Goal: Register for event/course

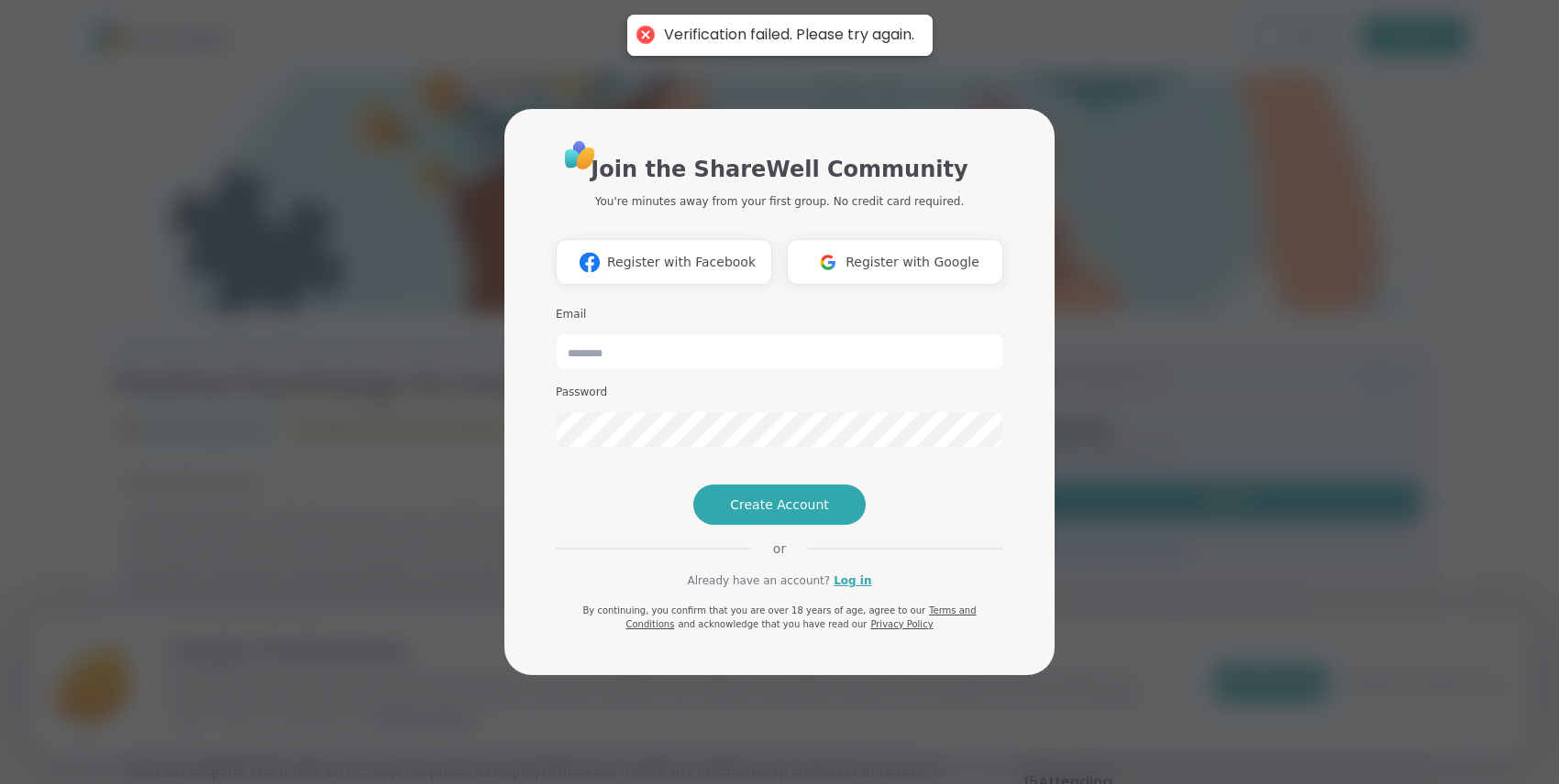
type input "**********"
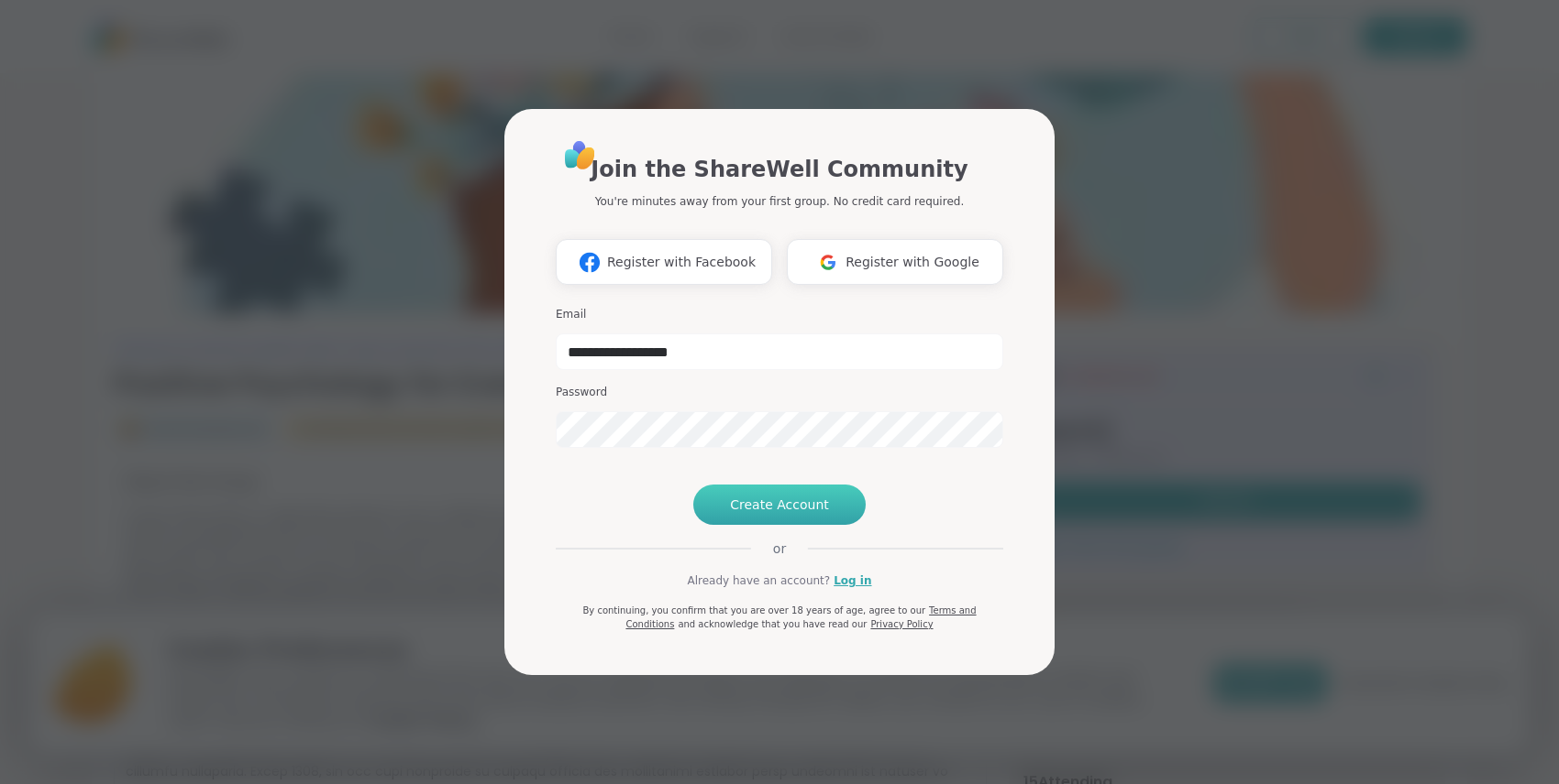
click at [781, 514] on span "Create Account" at bounding box center [780, 505] width 99 height 19
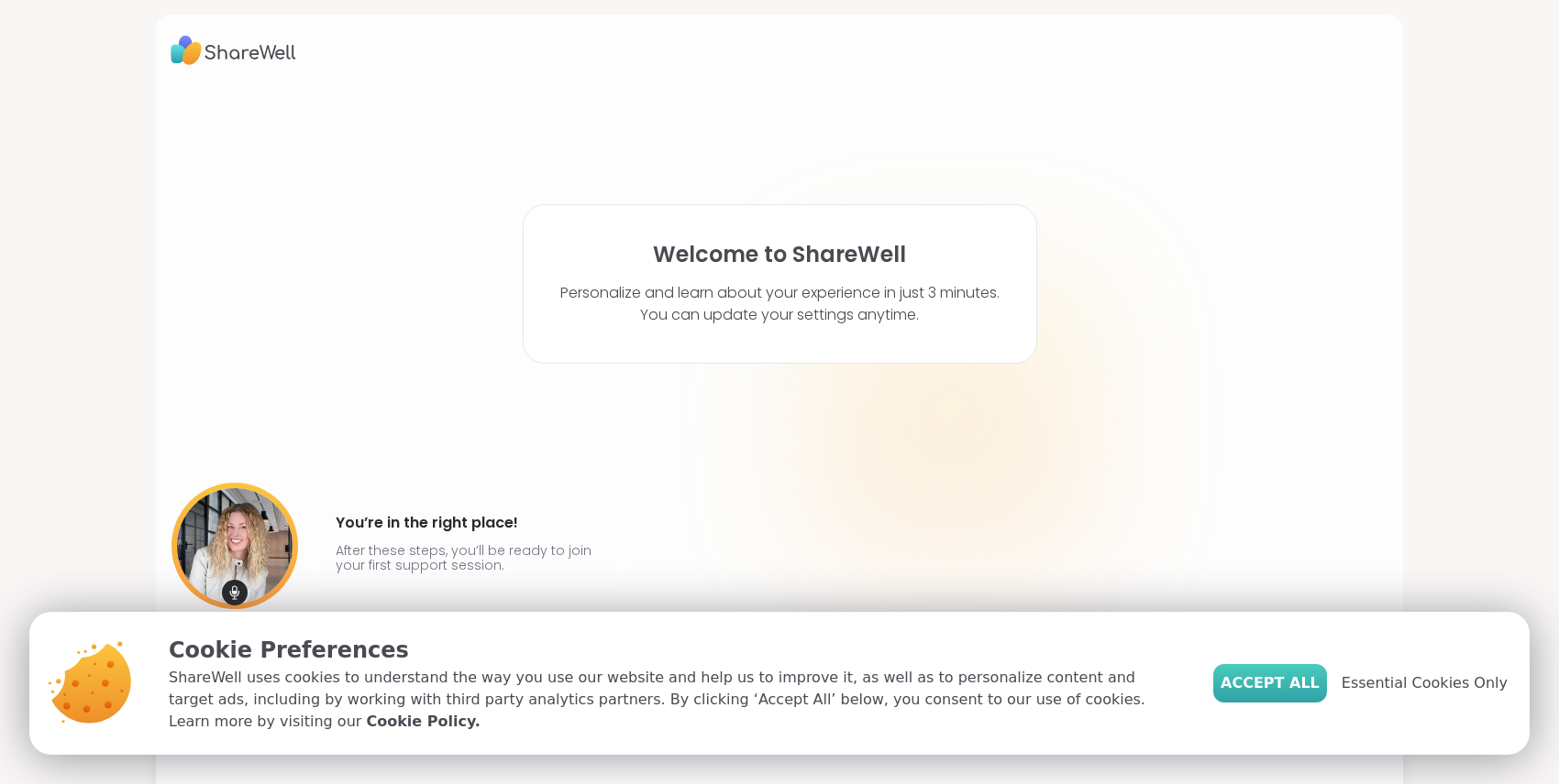
click at [1309, 693] on span "Accept All" at bounding box center [1270, 683] width 99 height 22
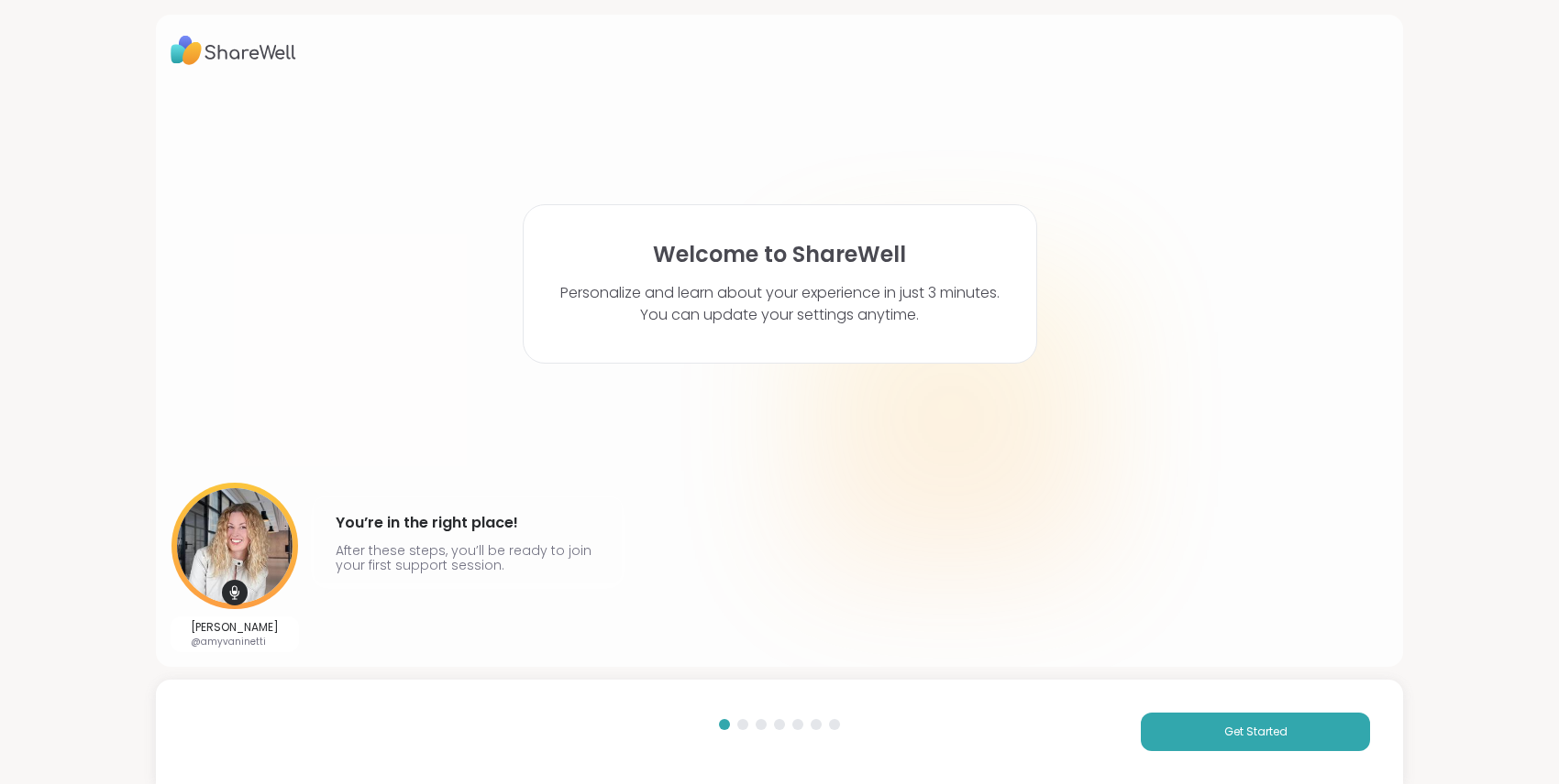
click at [1268, 757] on div "Get Started" at bounding box center [780, 733] width 1247 height 105
click at [1277, 745] on button "Get Started" at bounding box center [1255, 732] width 229 height 39
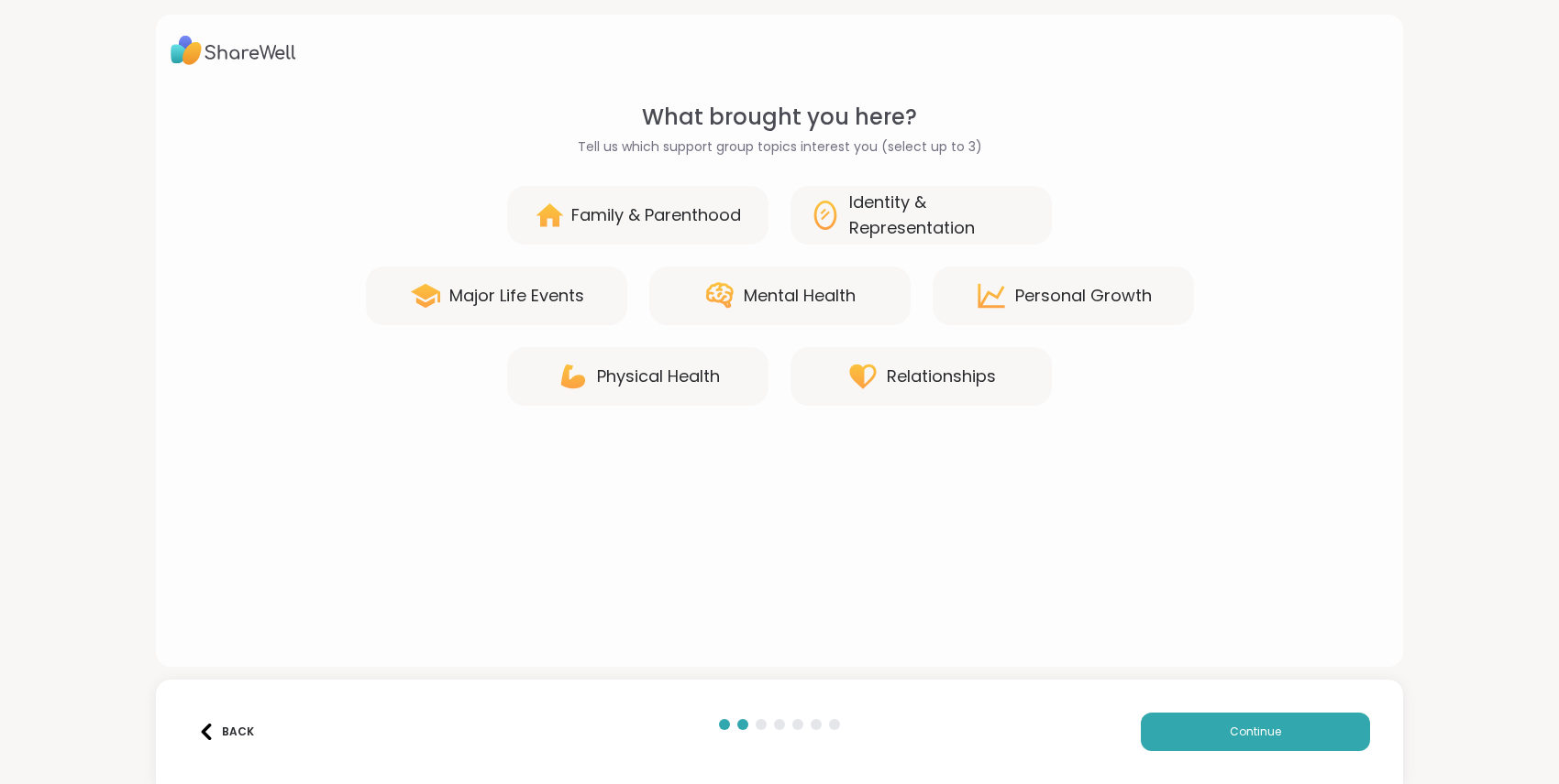
click at [857, 304] on div "Mental Health" at bounding box center [780, 295] width 261 height 58
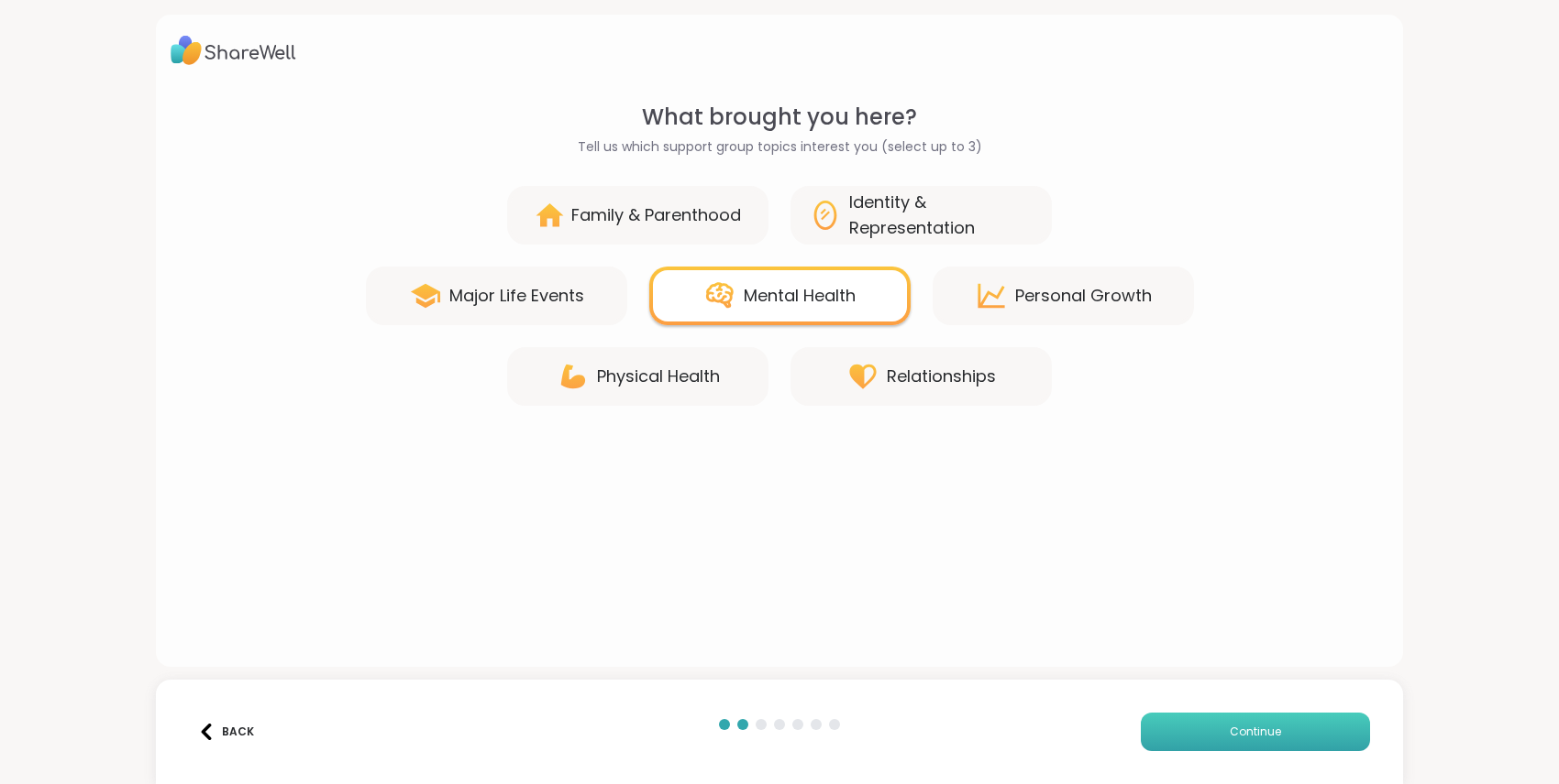
click at [1276, 719] on button "Continue" at bounding box center [1255, 732] width 229 height 39
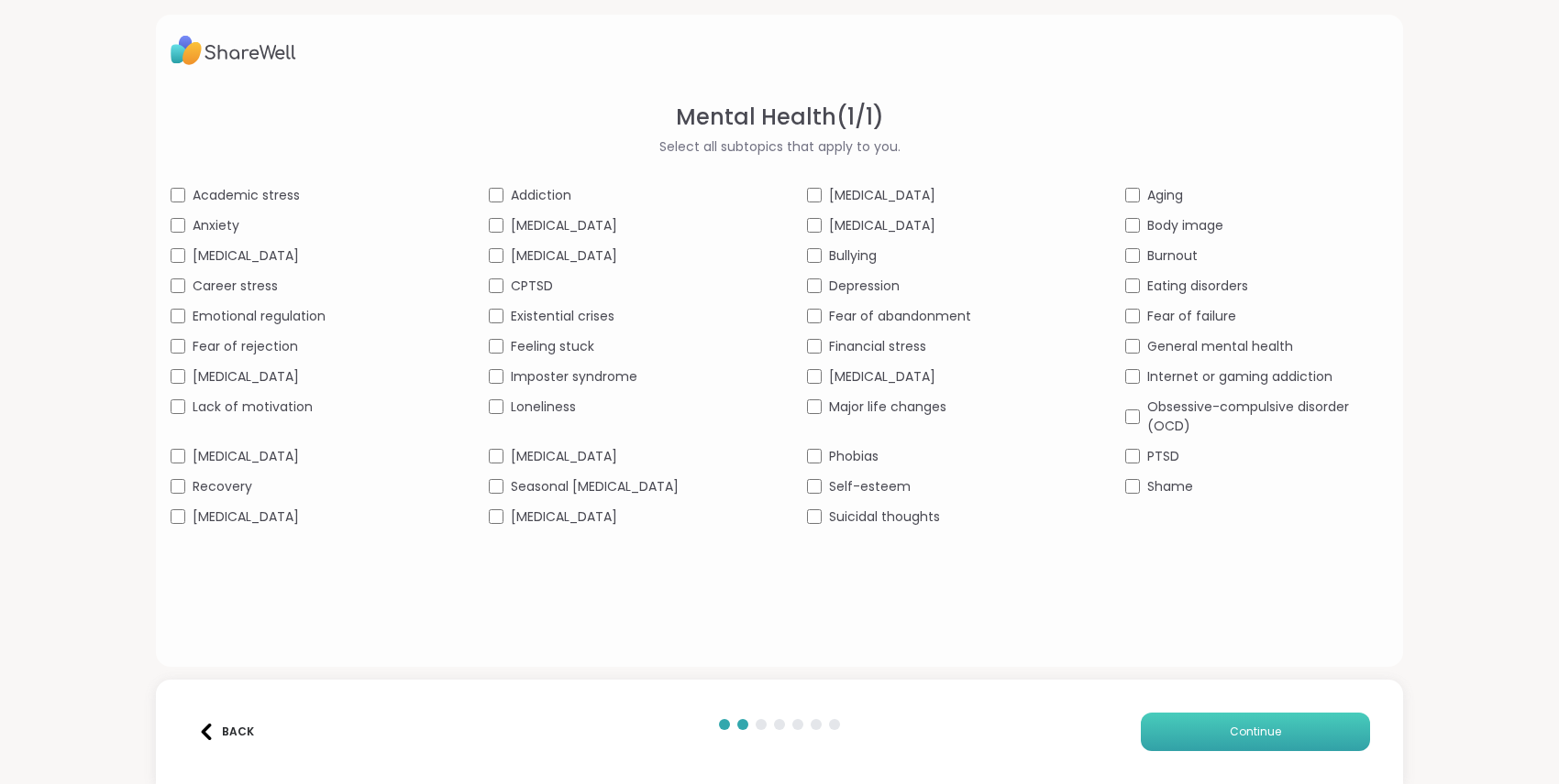
click at [1215, 729] on button "Continue" at bounding box center [1255, 732] width 229 height 39
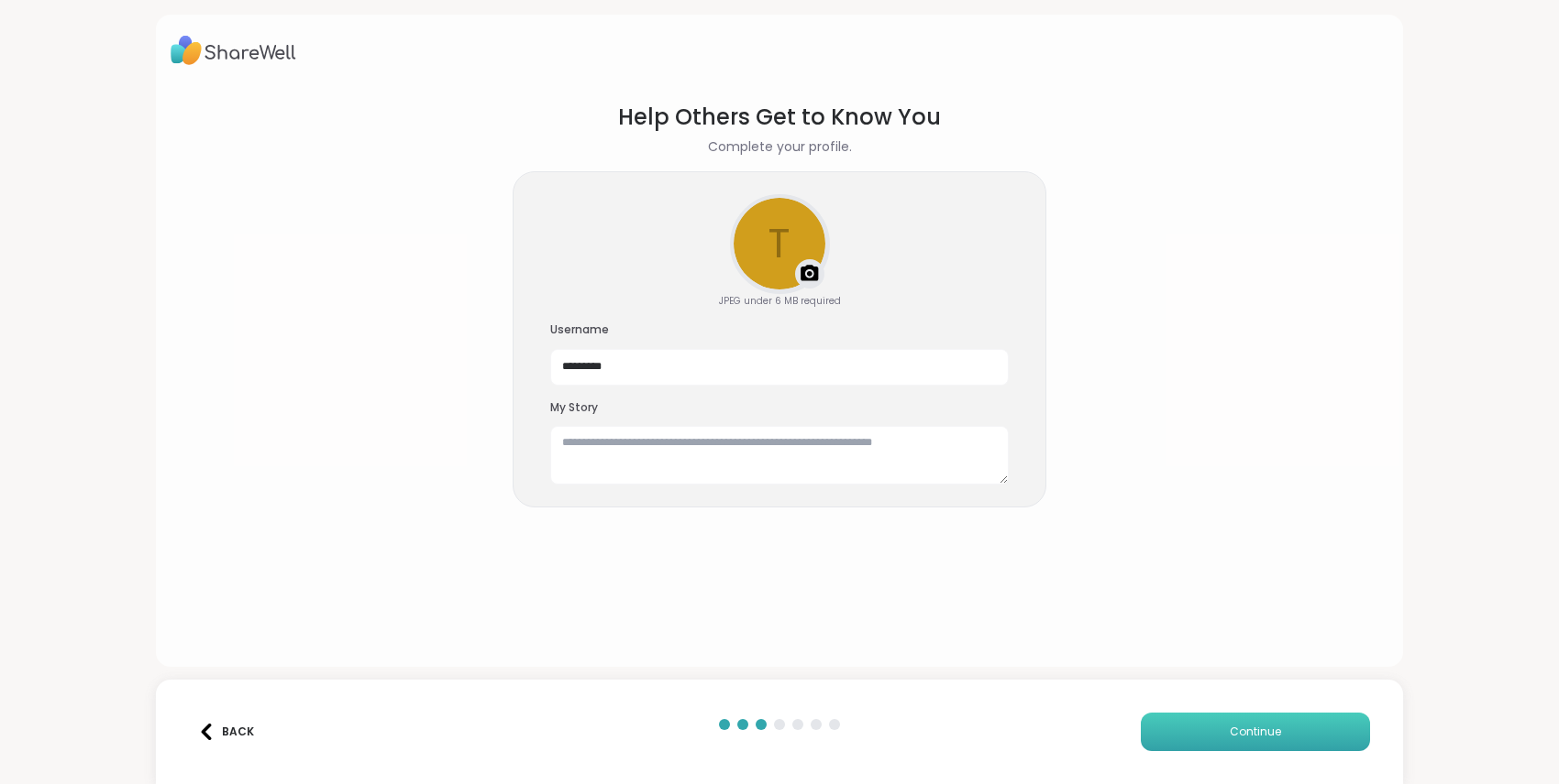
click at [1216, 731] on button "Continue" at bounding box center [1255, 732] width 229 height 39
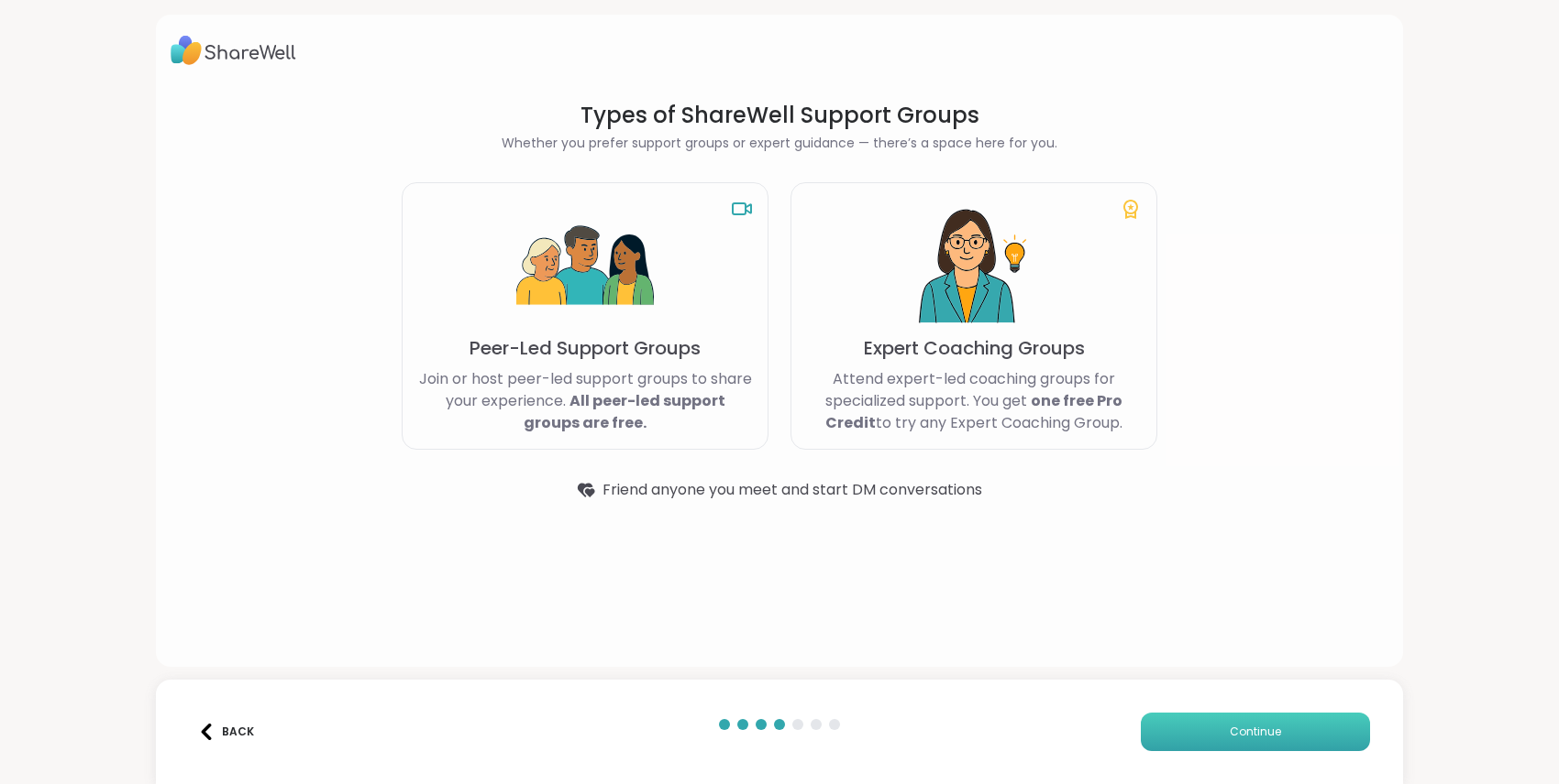
click at [1217, 730] on button "Continue" at bounding box center [1255, 732] width 229 height 39
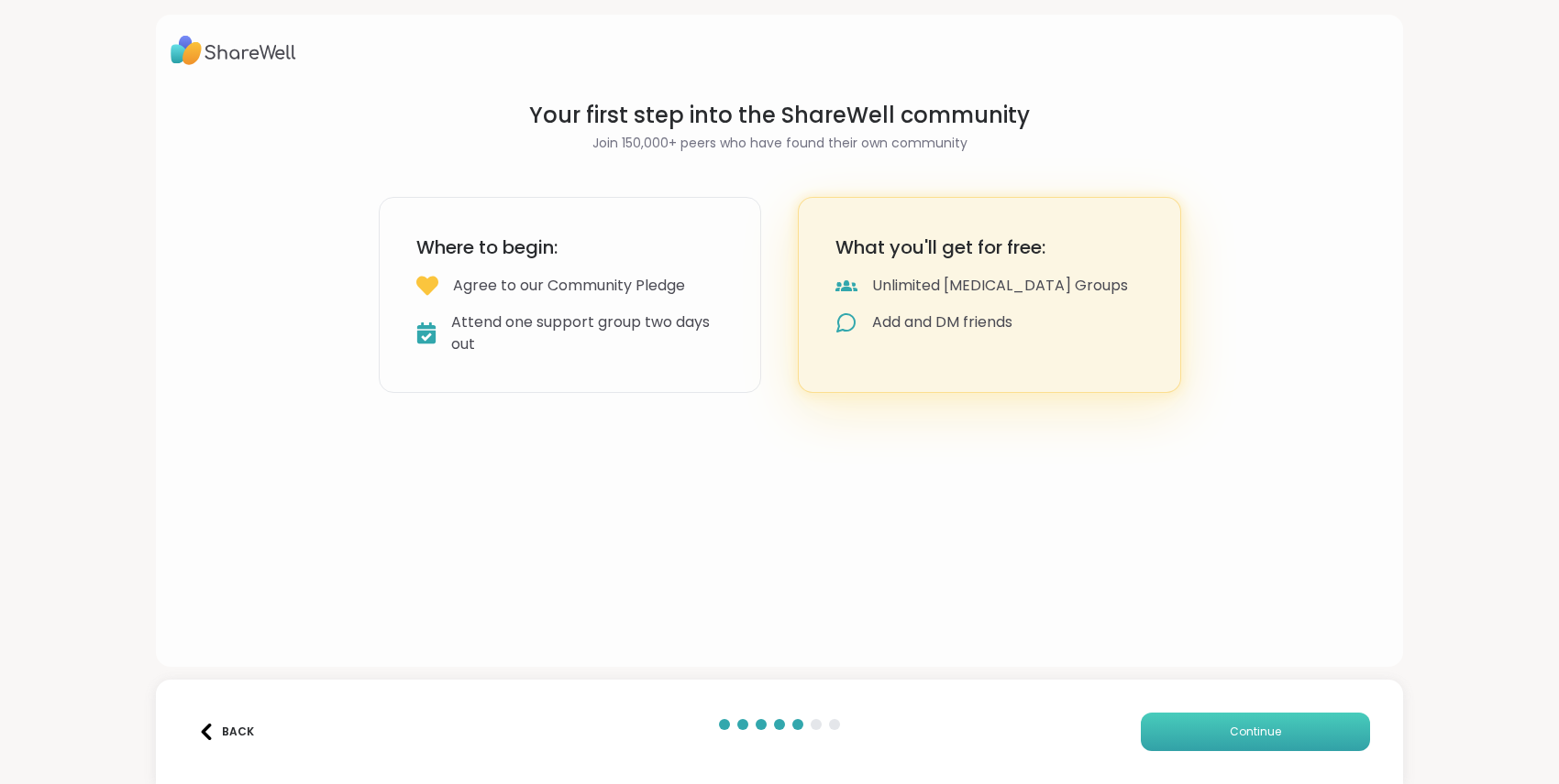
click at [1217, 730] on button "Continue" at bounding box center [1255, 732] width 229 height 39
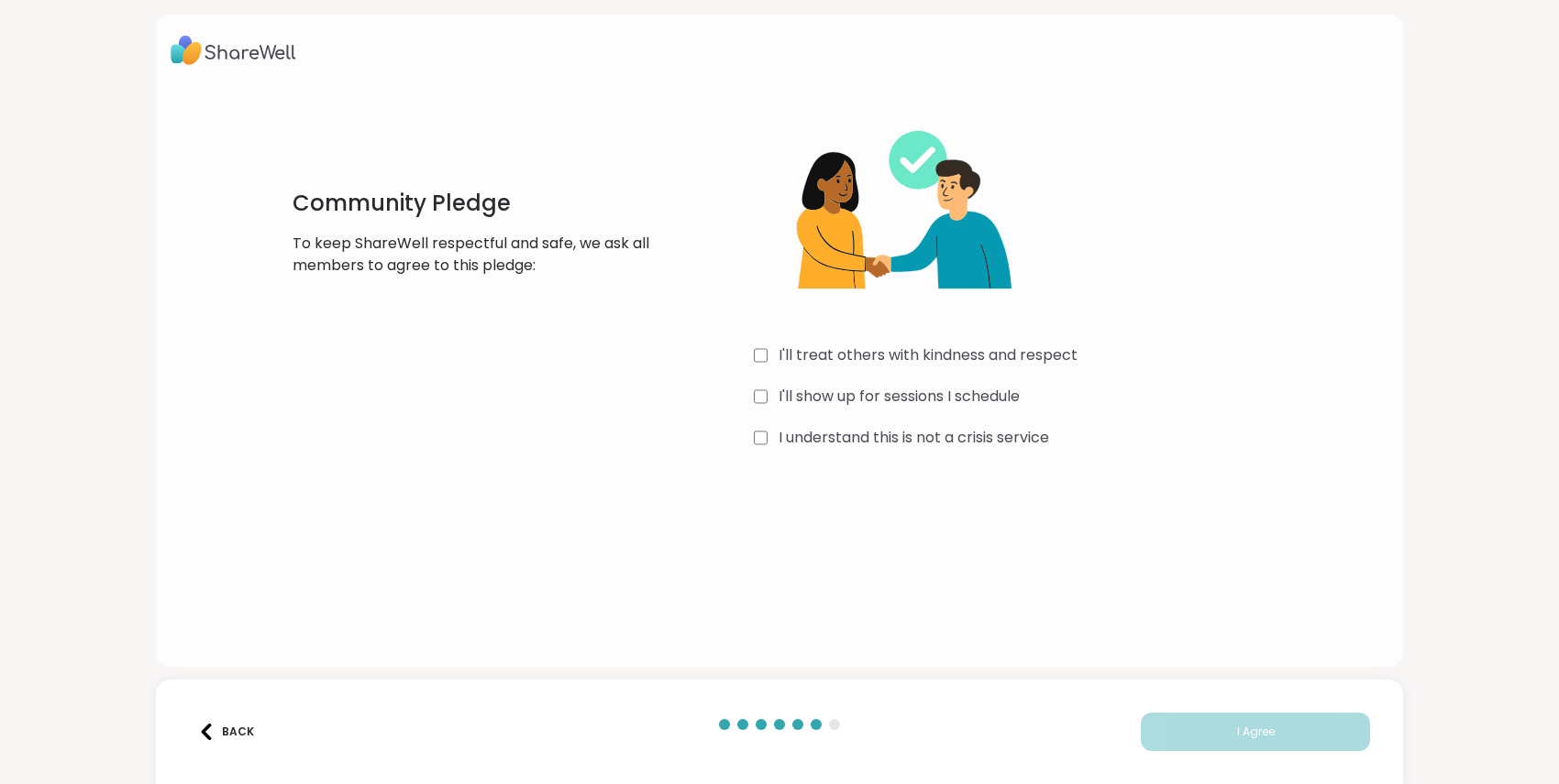
click at [1022, 349] on label "I'll treat others with kindness and respect" at bounding box center [928, 355] width 299 height 22
click at [998, 401] on label "I'll show up for sessions I schedule" at bounding box center [899, 397] width 241 height 22
click at [993, 433] on label "I understand this is not a crisis service" at bounding box center [914, 437] width 271 height 22
click at [1200, 727] on button "I Agree" at bounding box center [1255, 732] width 229 height 39
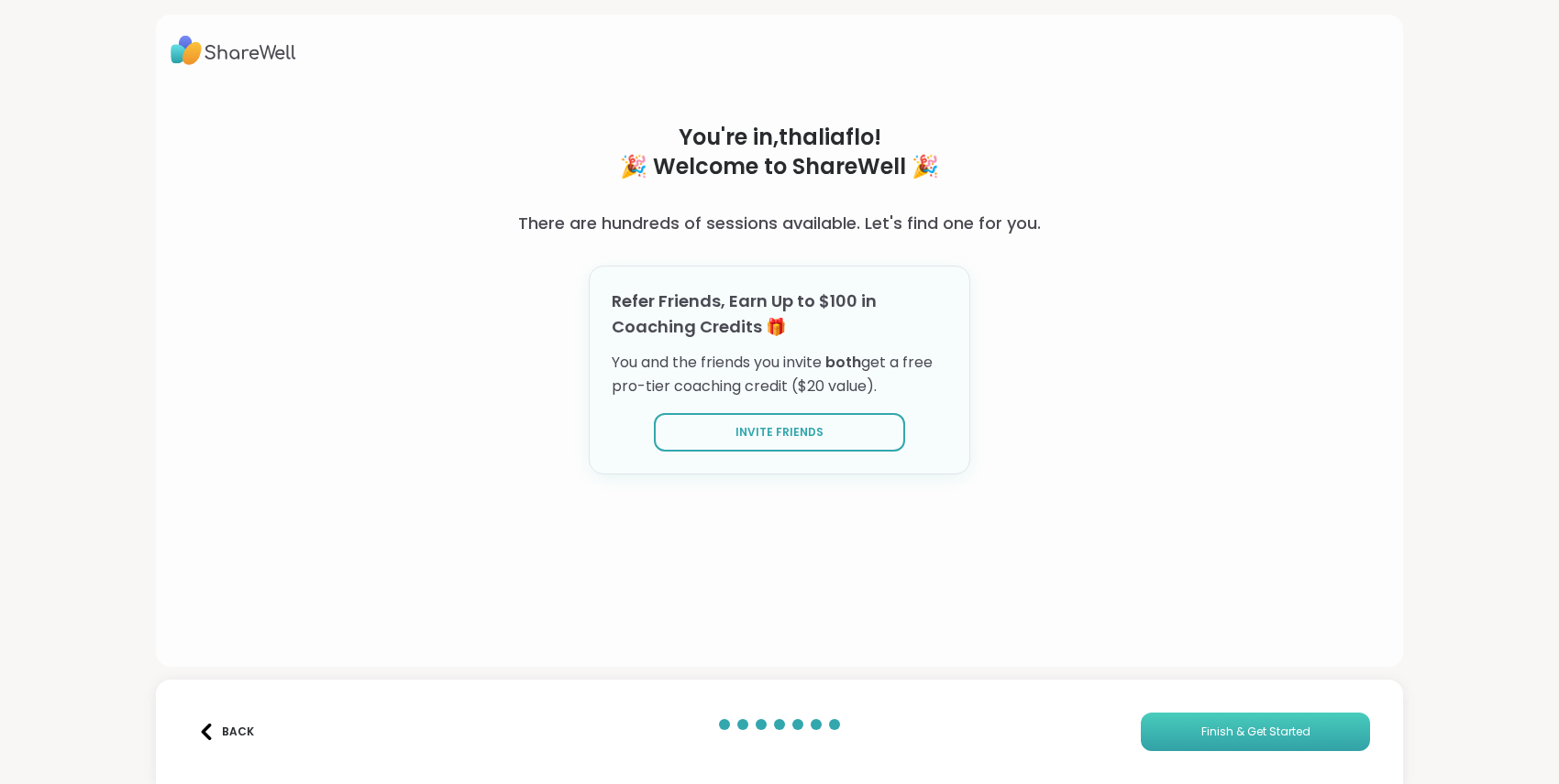
click at [1257, 739] on span "Finish & Get Started" at bounding box center [1256, 732] width 109 height 17
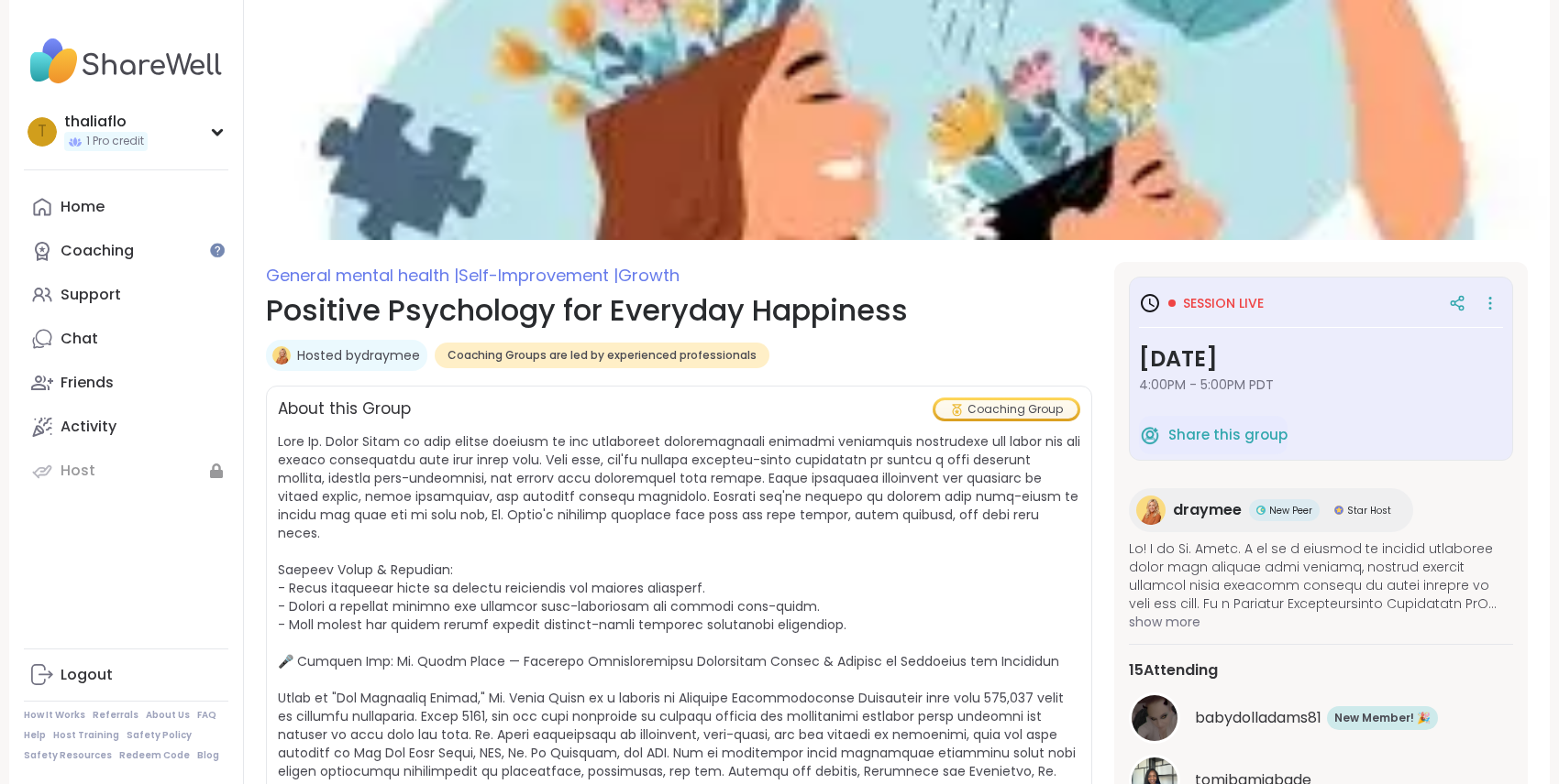
click at [1223, 305] on span "Session live" at bounding box center [1223, 303] width 81 height 19
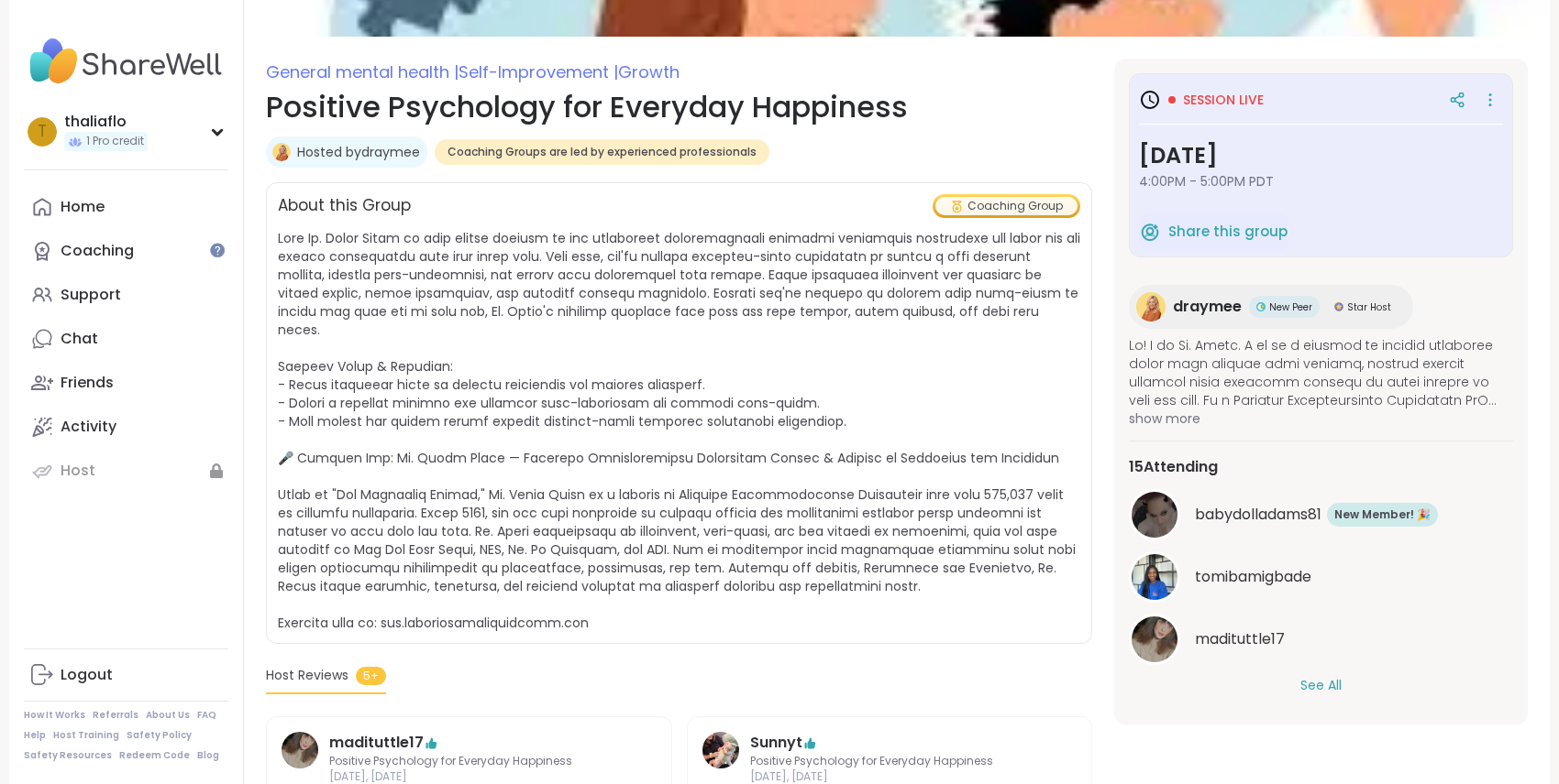
scroll to position [244, 0]
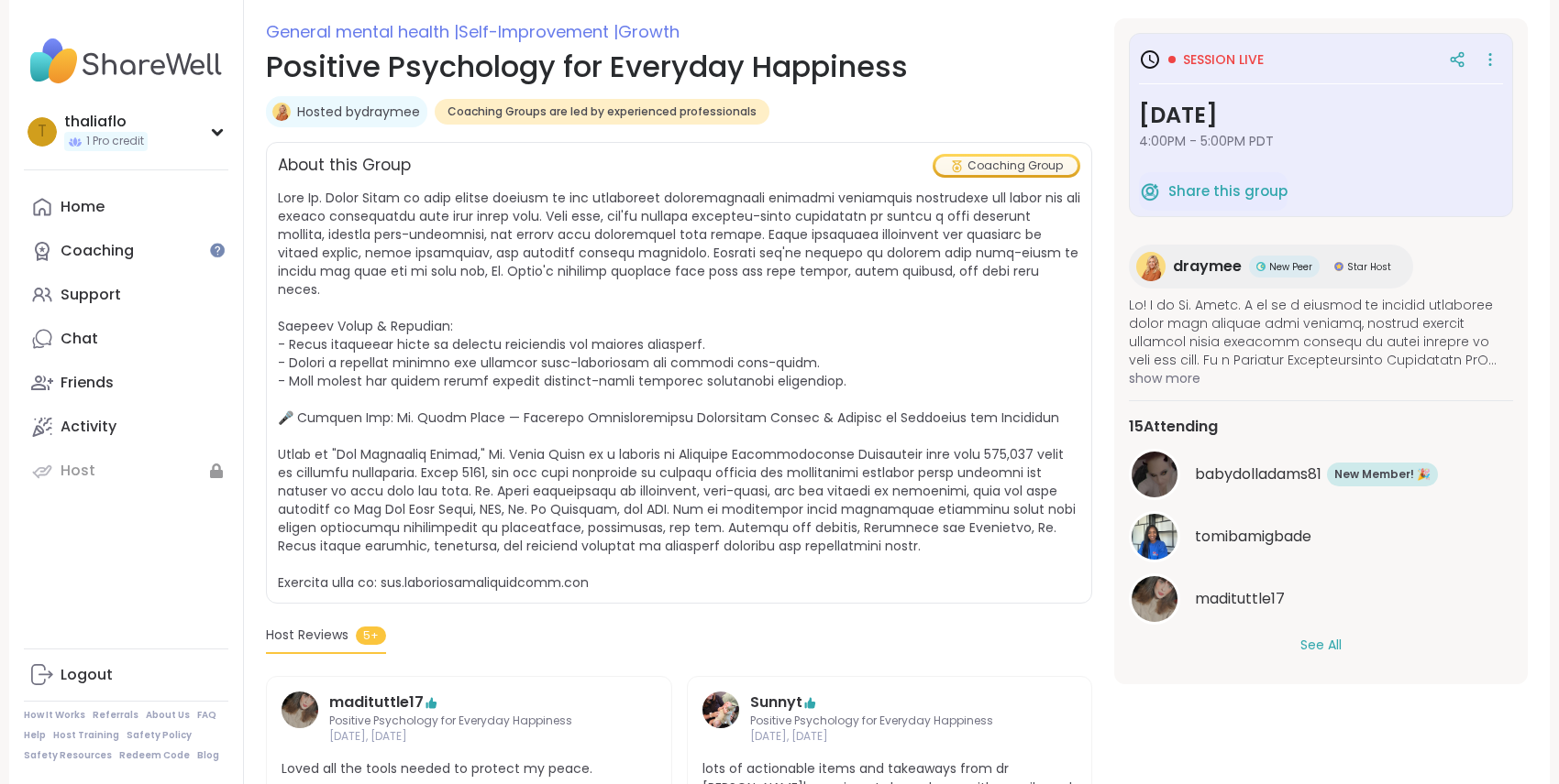
click at [1304, 648] on button "See All" at bounding box center [1321, 645] width 41 height 19
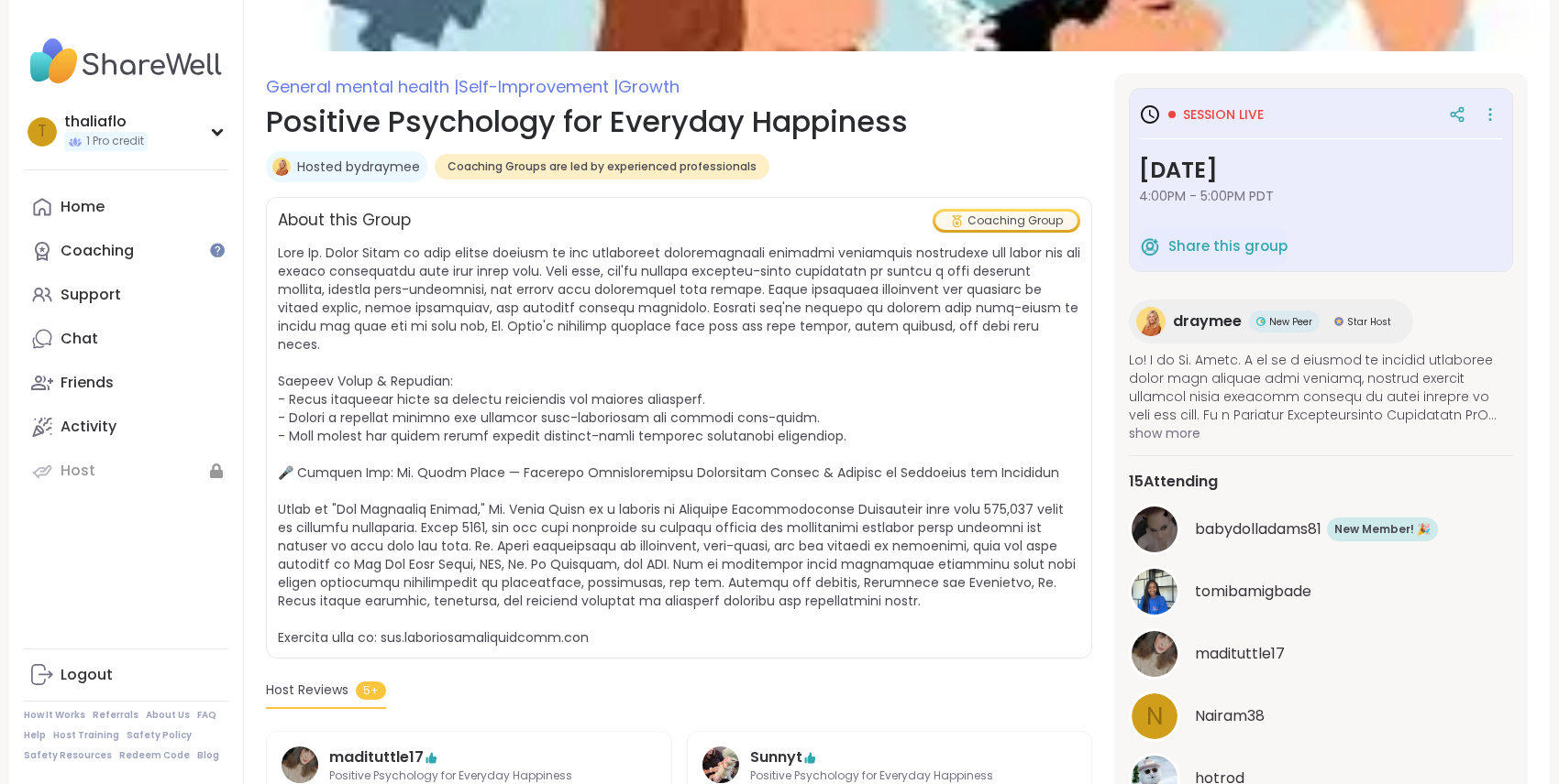
scroll to position [0, 0]
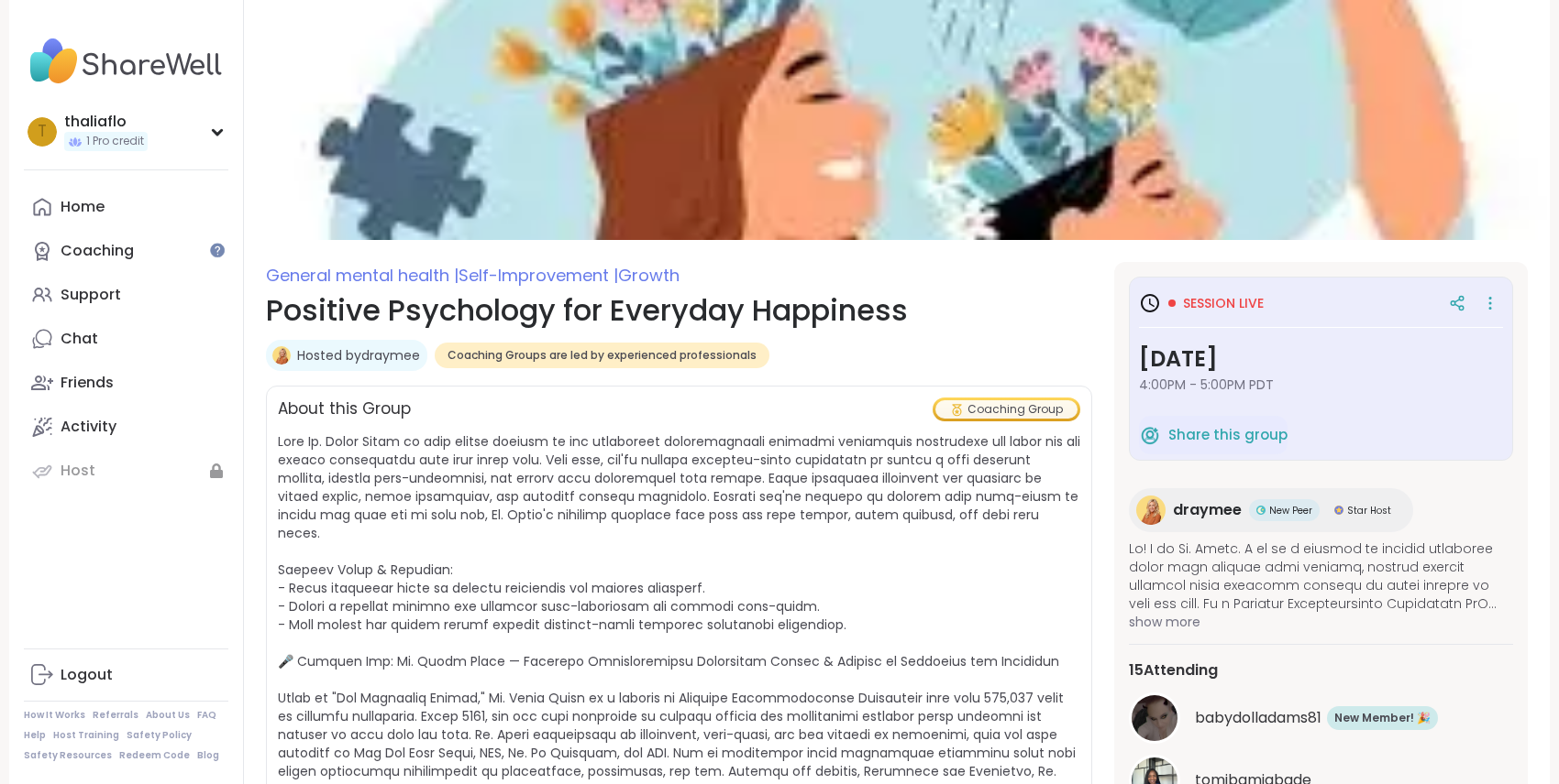
click at [1205, 292] on h3 "Session live" at bounding box center [1201, 303] width 124 height 22
click at [1149, 306] on icon at bounding box center [1150, 303] width 22 height 22
